Goal: Transaction & Acquisition: Purchase product/service

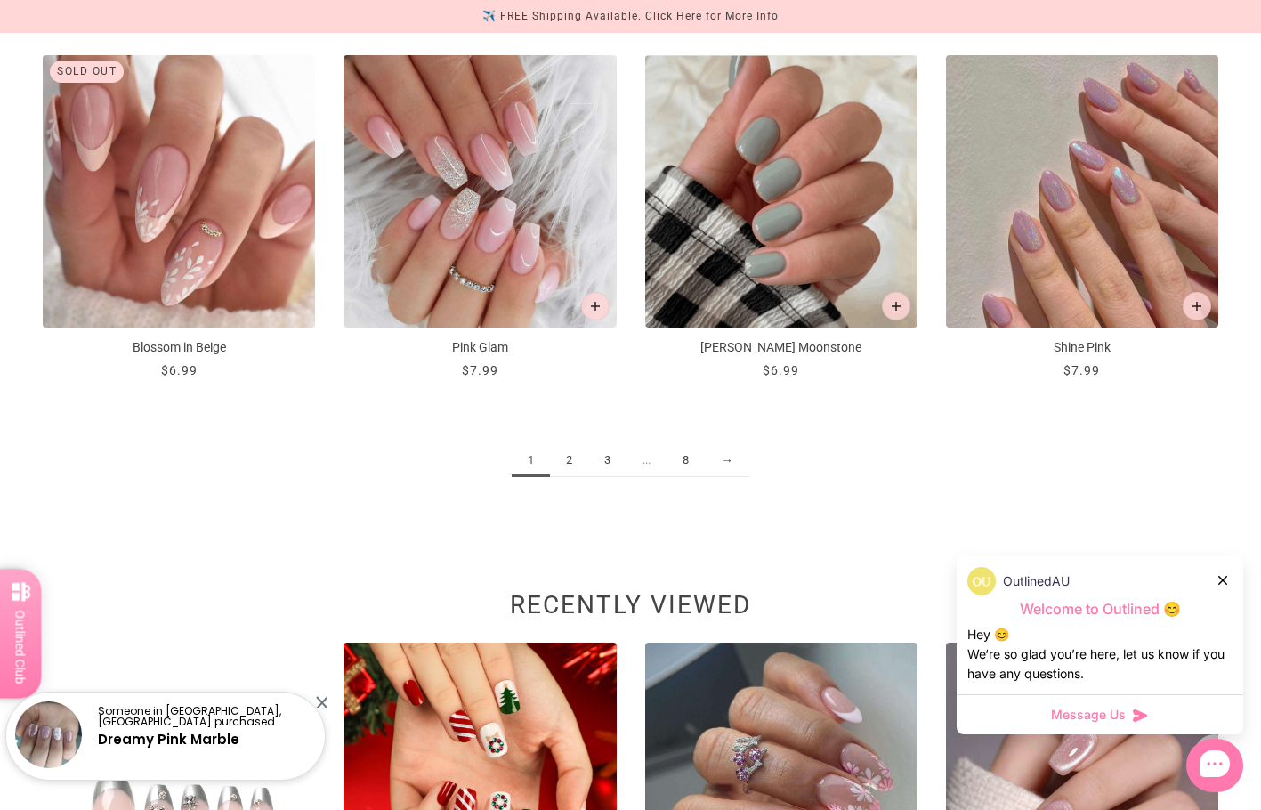
scroll to position [2046, 0]
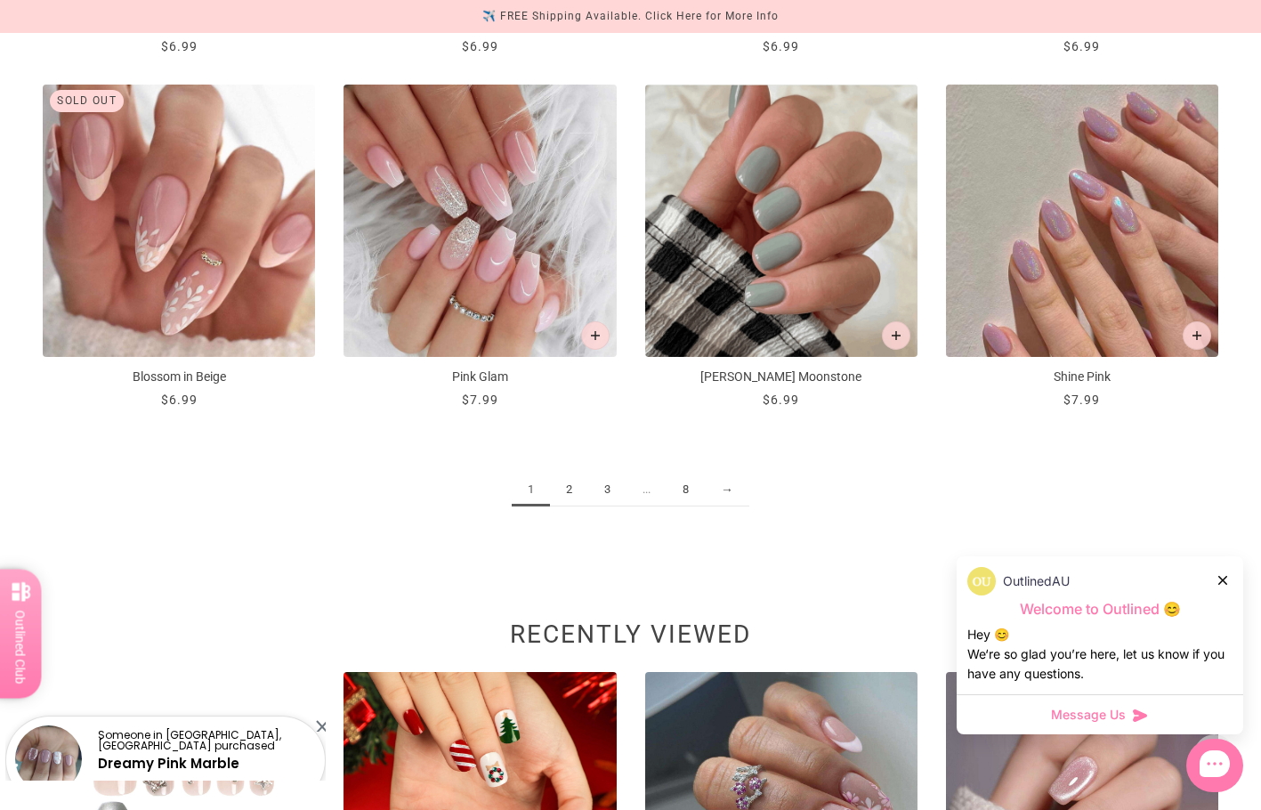
click at [569, 497] on link "2" at bounding box center [569, 489] width 38 height 33
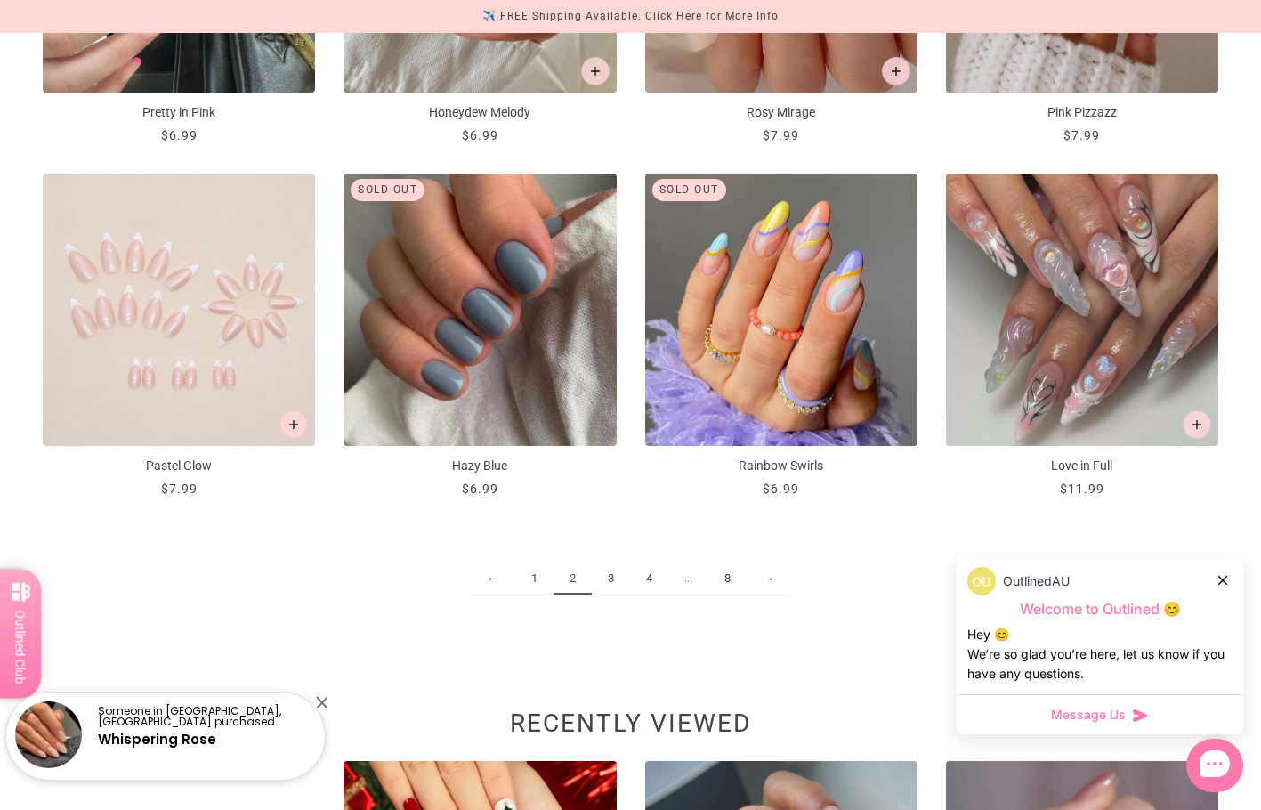
scroll to position [2046, 0]
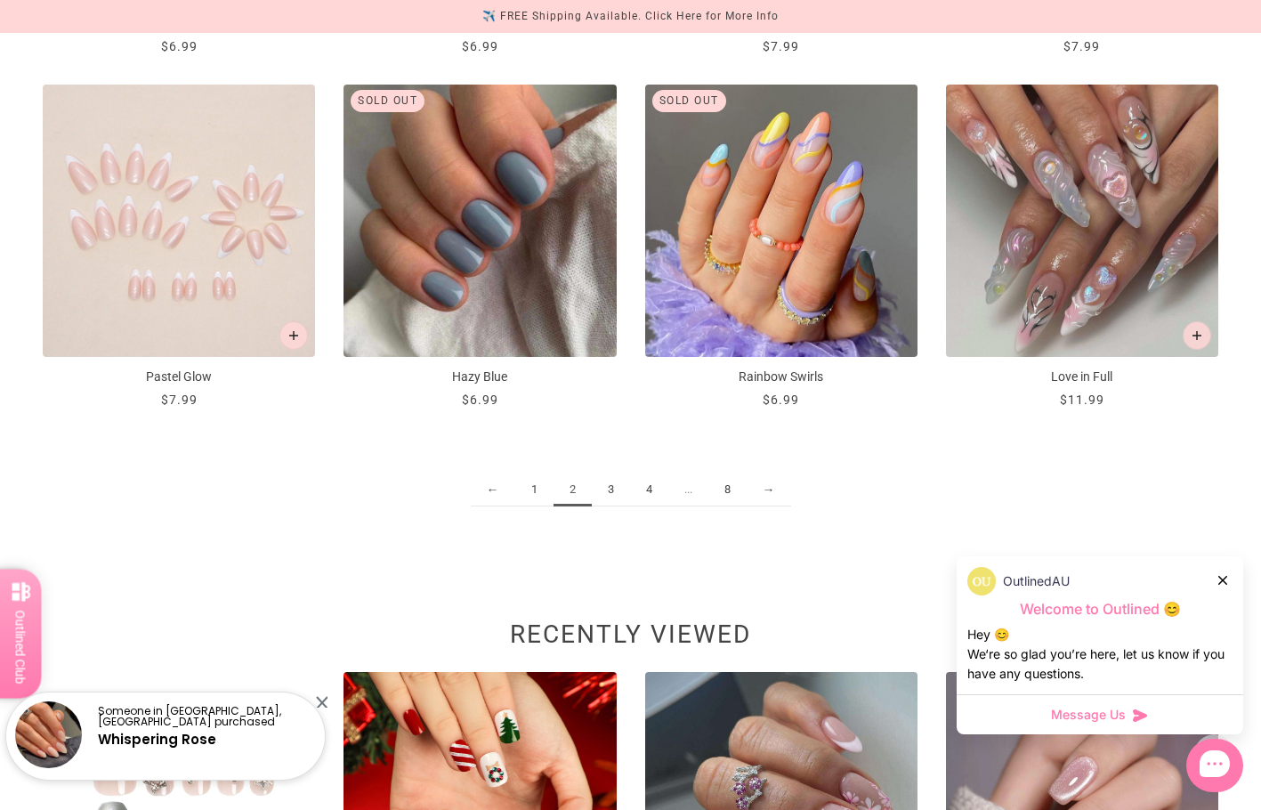
click at [607, 490] on link "3" at bounding box center [611, 489] width 38 height 33
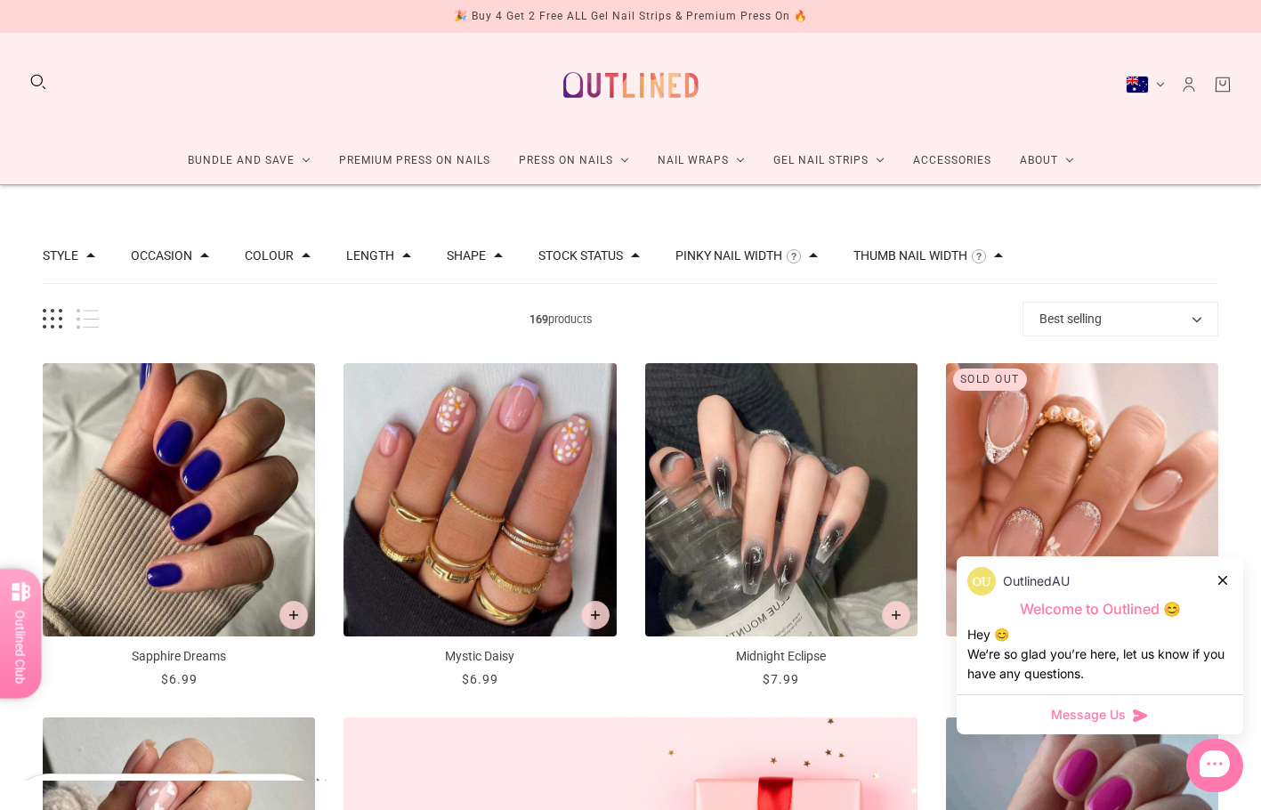
click at [44, 85] on button "Search" at bounding box center [38, 82] width 20 height 20
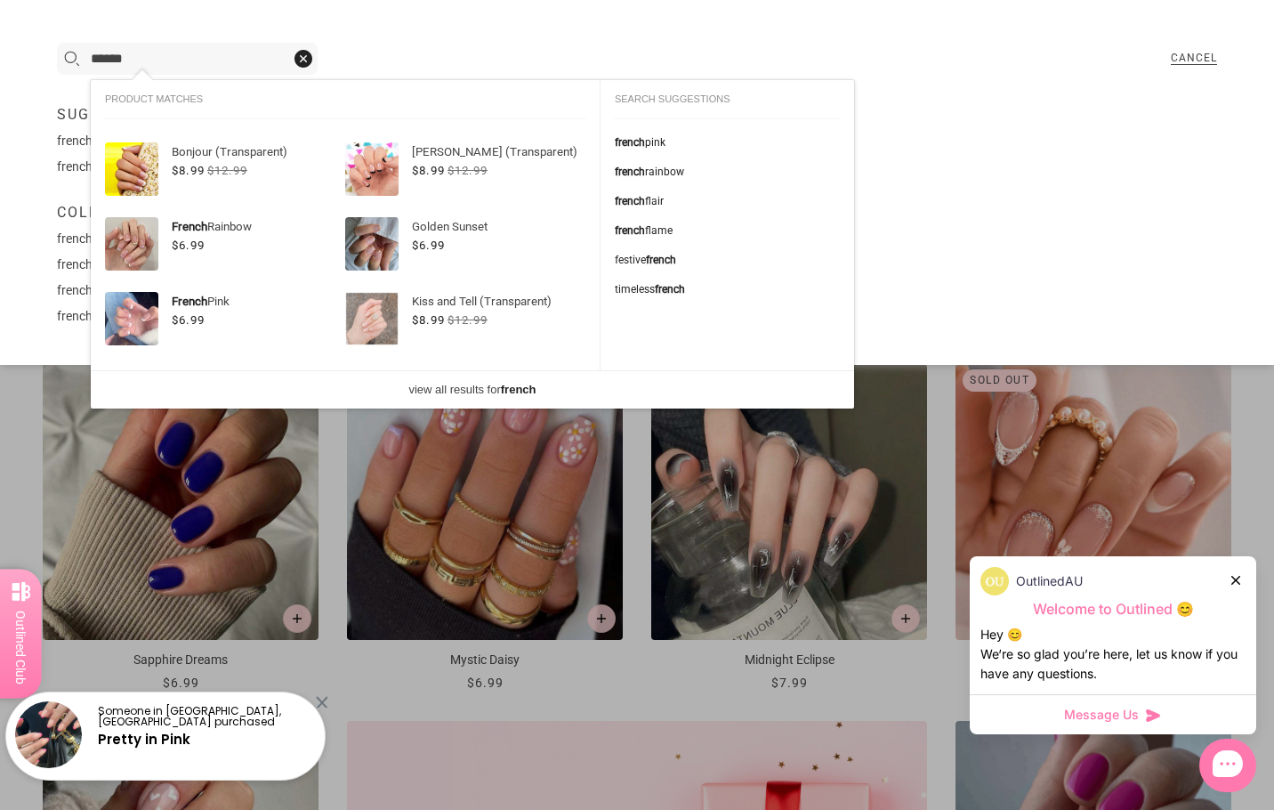
type input "******"
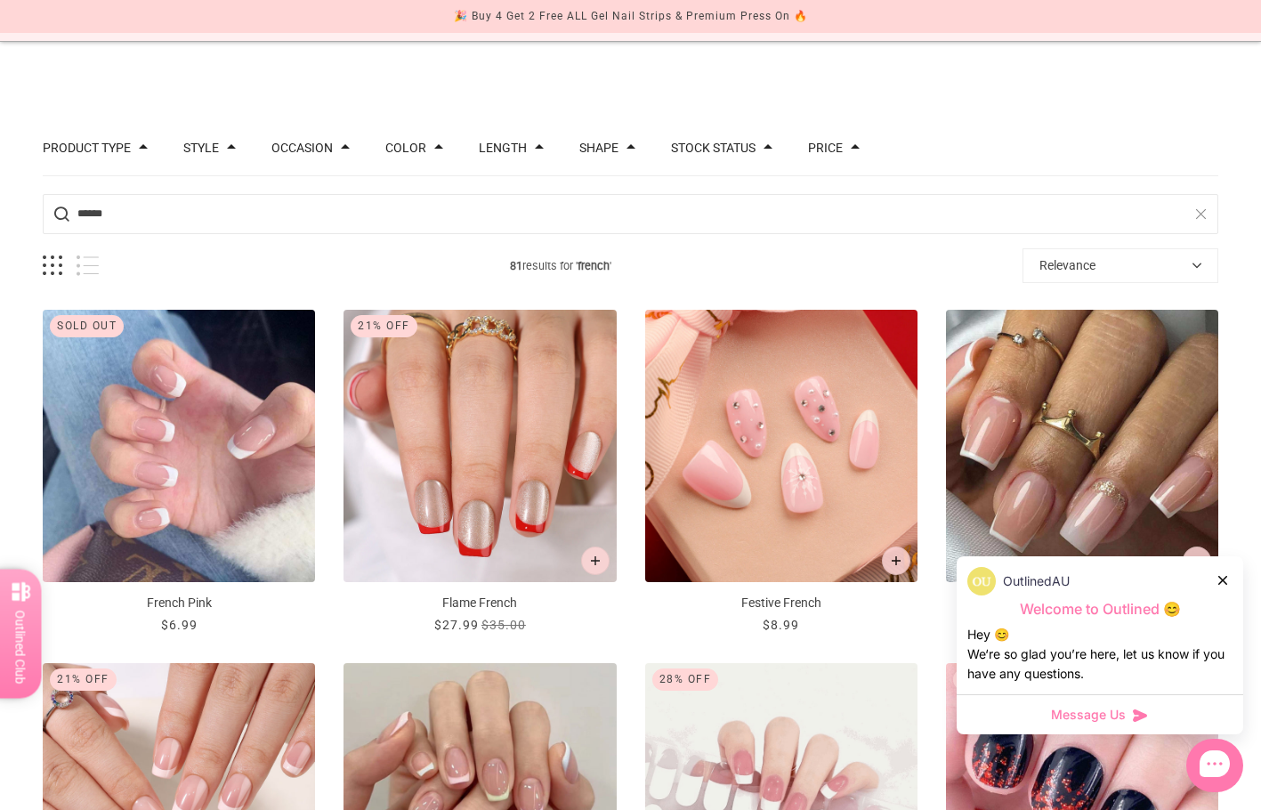
scroll to position [89, 0]
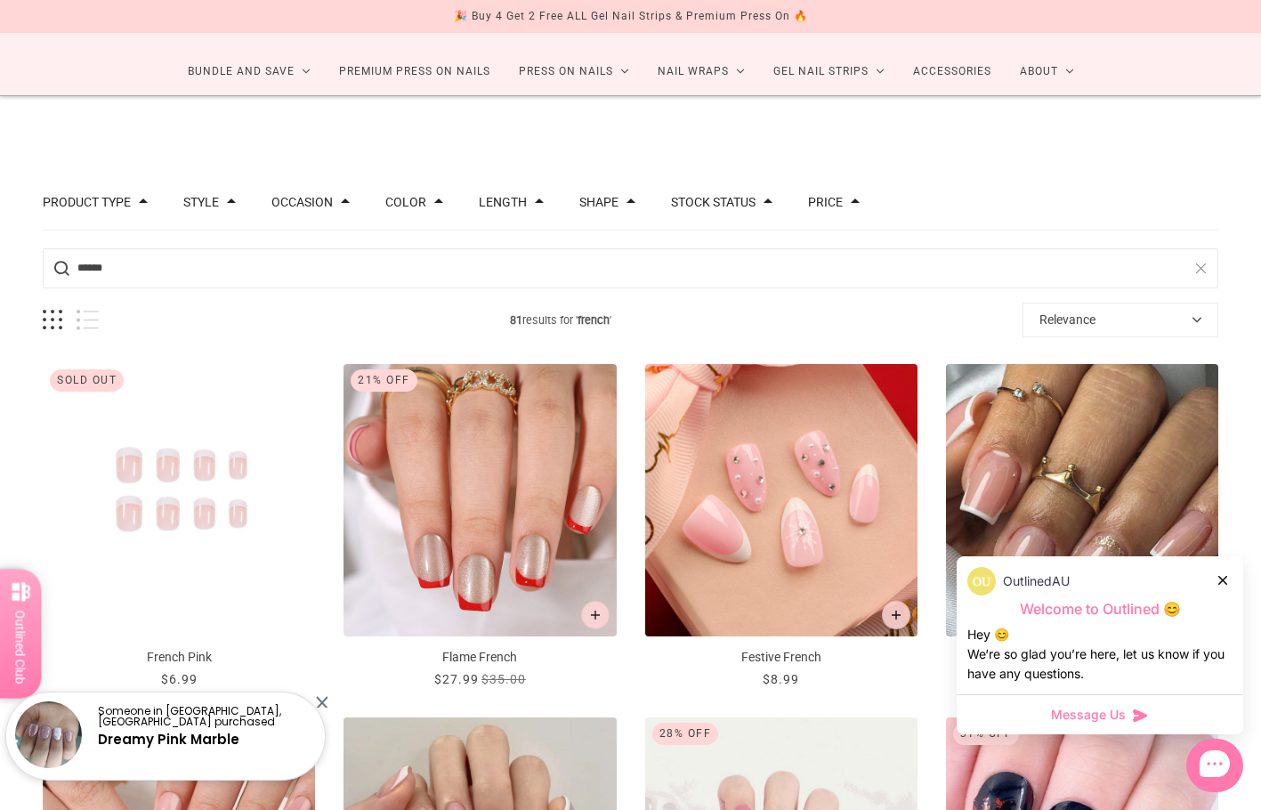
click at [125, 508] on img "French Pink" at bounding box center [179, 500] width 272 height 272
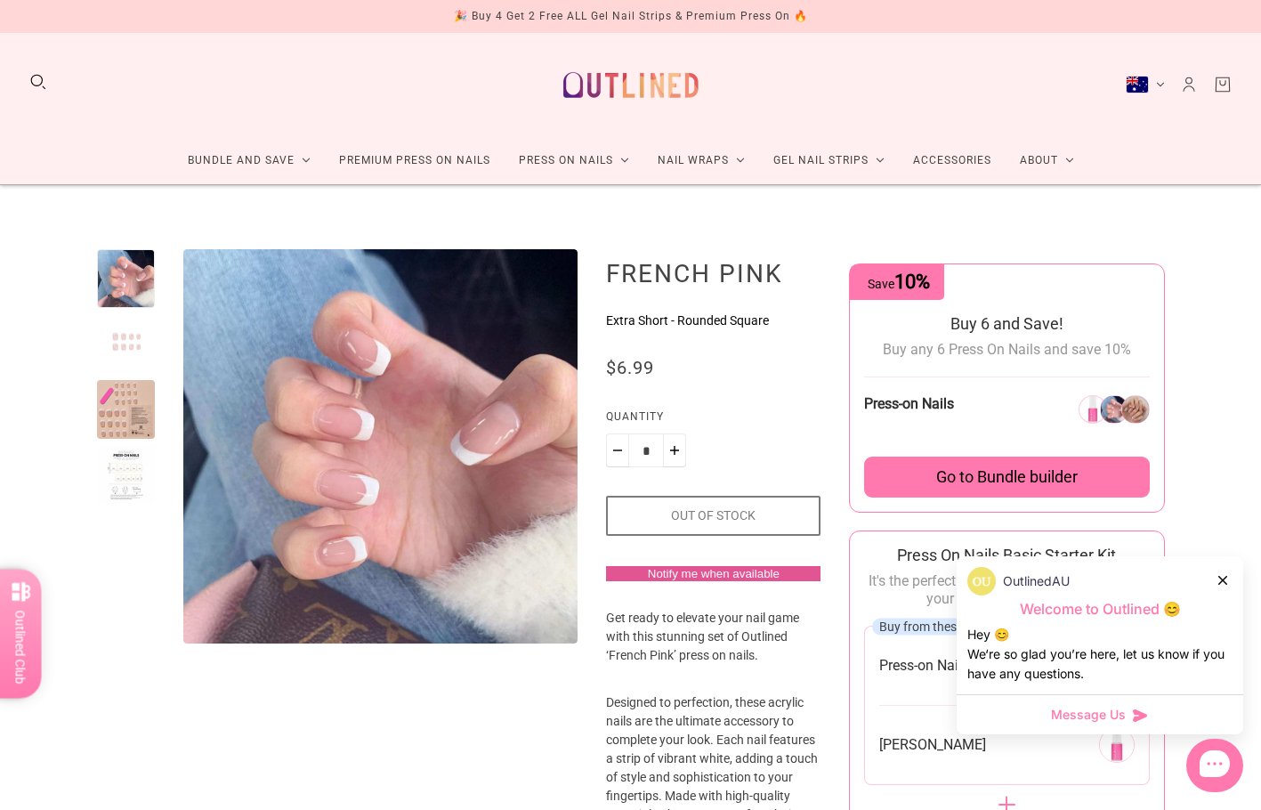
click at [1224, 576] on icon at bounding box center [1222, 580] width 9 height 9
